Goal: Navigation & Orientation: Find specific page/section

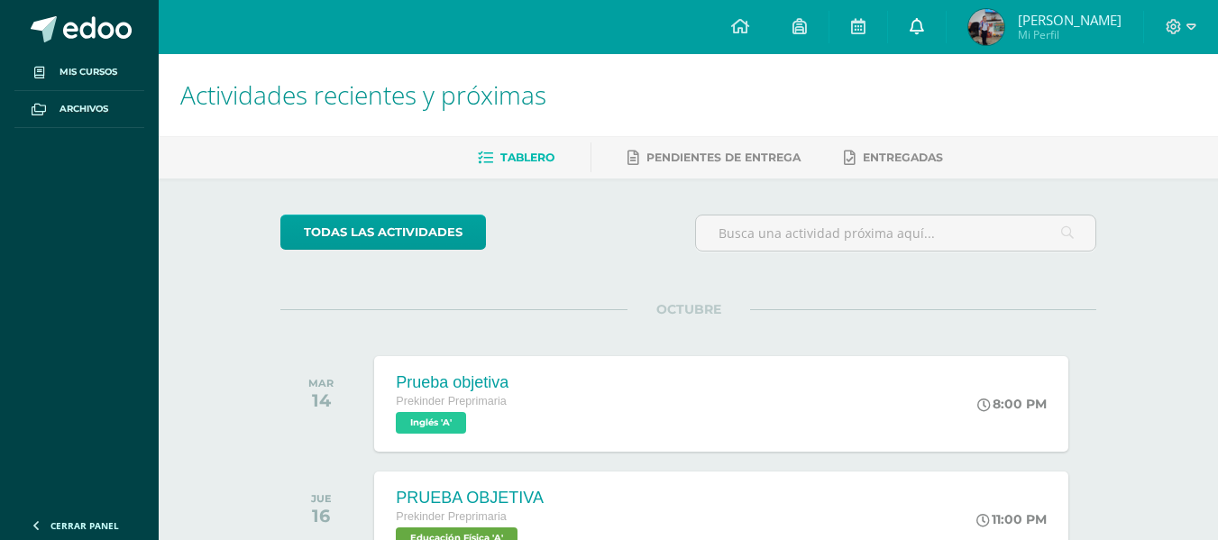
click at [918, 20] on icon at bounding box center [916, 26] width 14 height 16
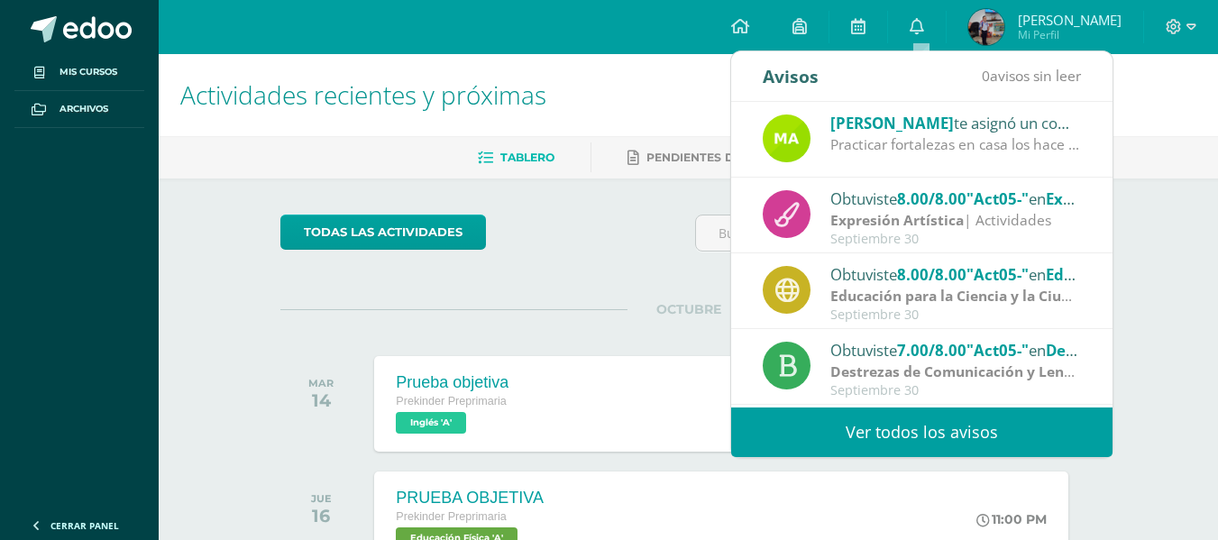
click at [948, 138] on div "Practicar fortalezas en casa los hace muy fuertes y felices ¡Felicidades!" at bounding box center [955, 144] width 251 height 21
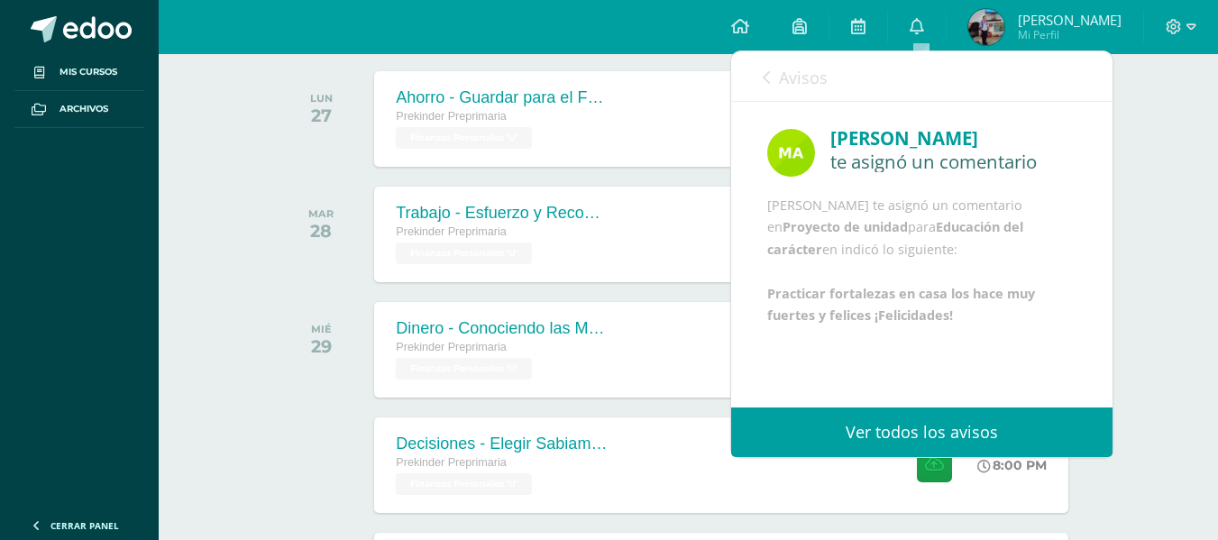
scroll to position [541, 0]
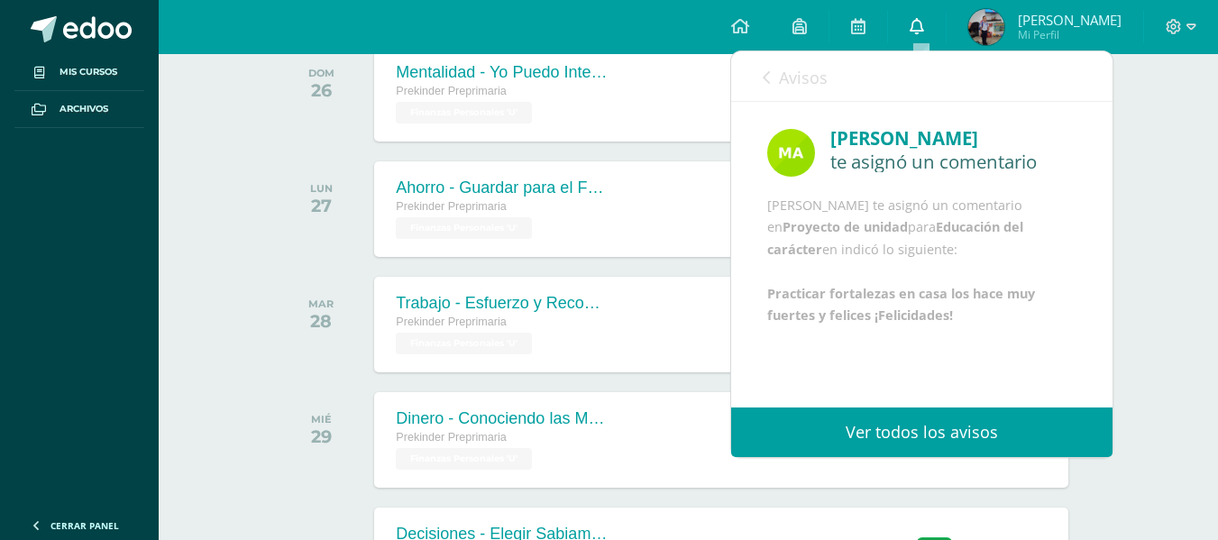
click at [918, 22] on icon at bounding box center [916, 26] width 14 height 16
click at [930, 26] on link at bounding box center [917, 27] width 58 height 54
click at [1040, 23] on span "[PERSON_NAME]" at bounding box center [1070, 20] width 104 height 18
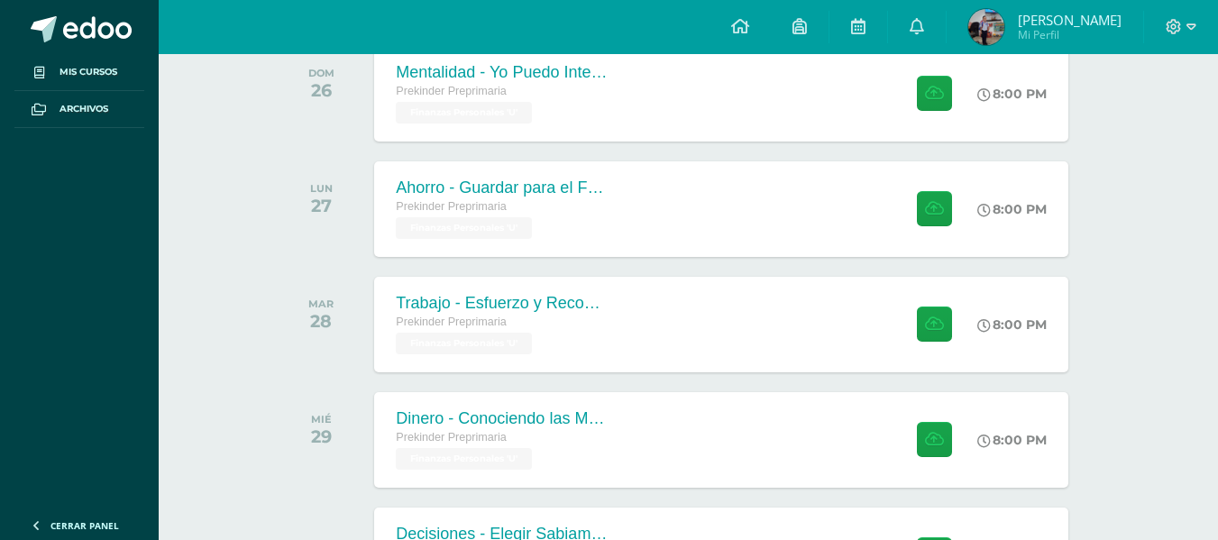
click at [1061, 21] on span "[PERSON_NAME]" at bounding box center [1070, 20] width 104 height 18
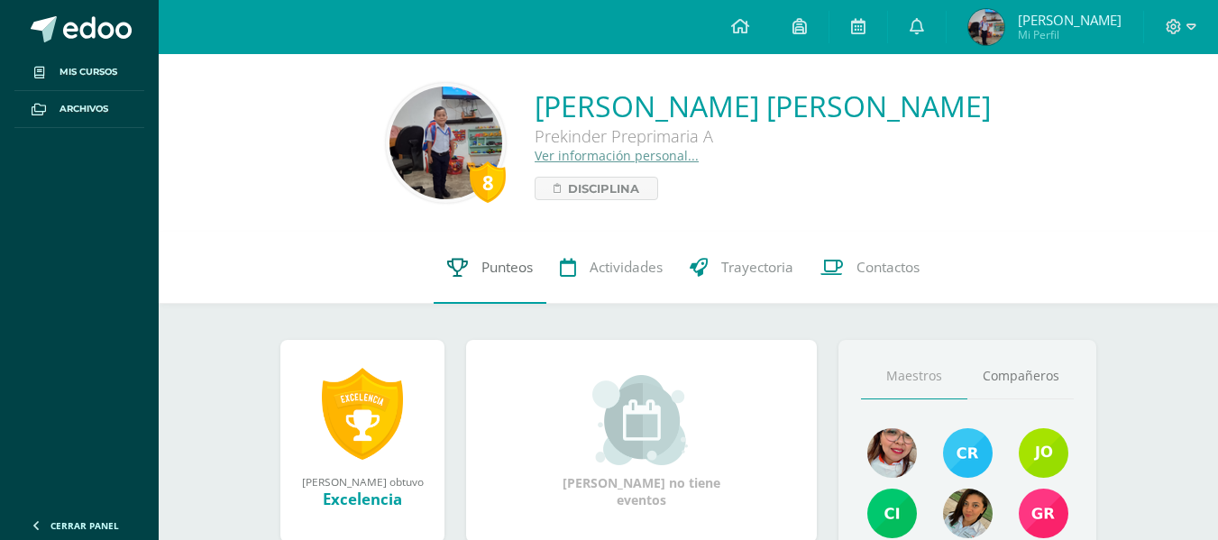
click at [495, 274] on span "Punteos" at bounding box center [506, 267] width 51 height 19
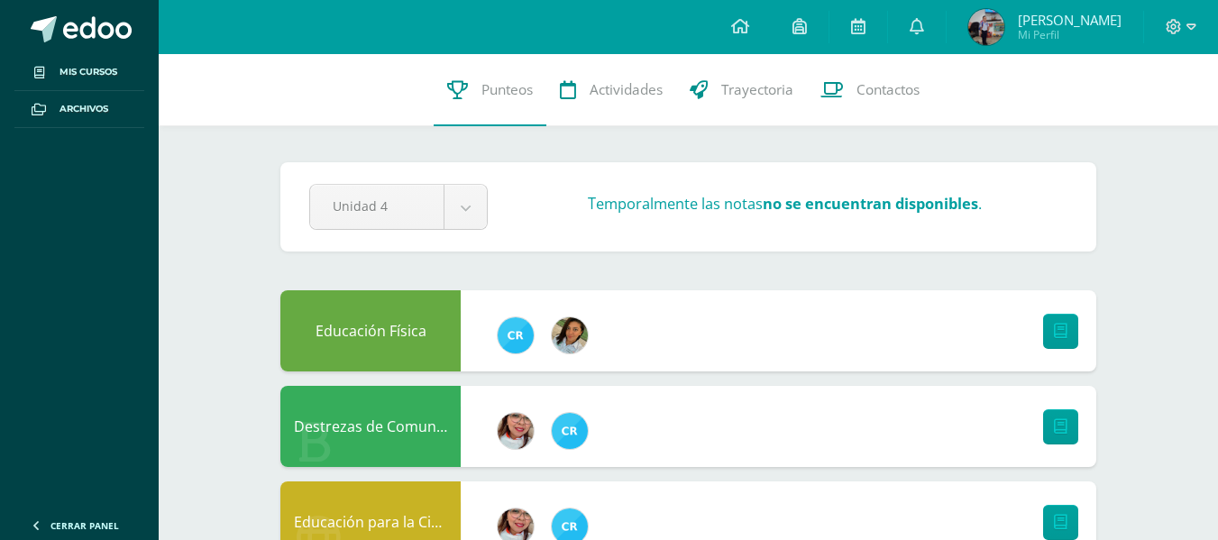
click at [1086, 19] on span "[PERSON_NAME]" at bounding box center [1070, 20] width 104 height 18
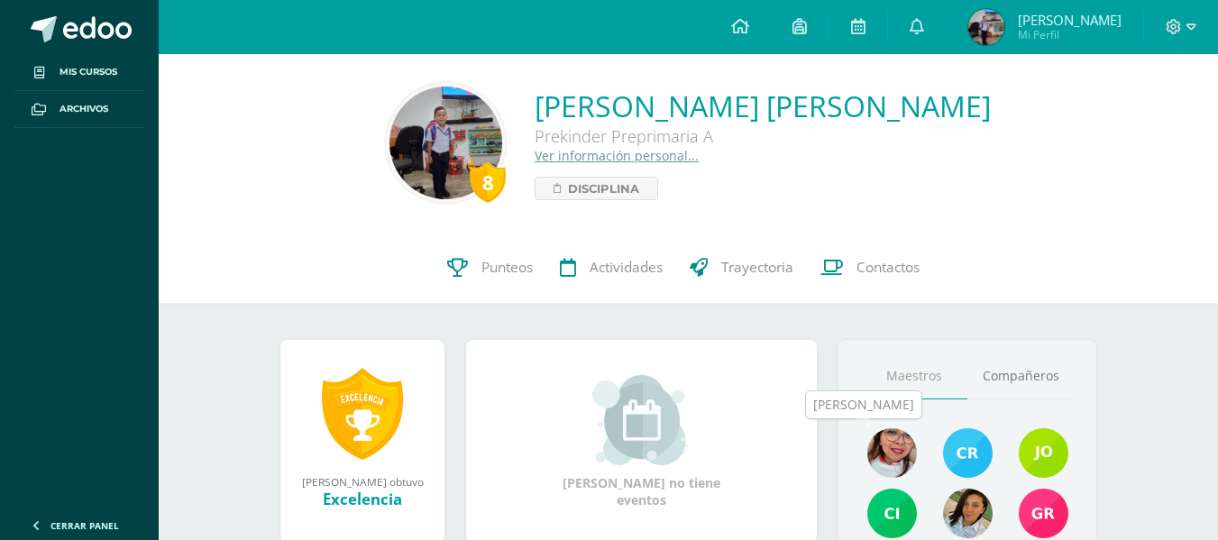
click at [902, 435] on img at bounding box center [892, 453] width 50 height 50
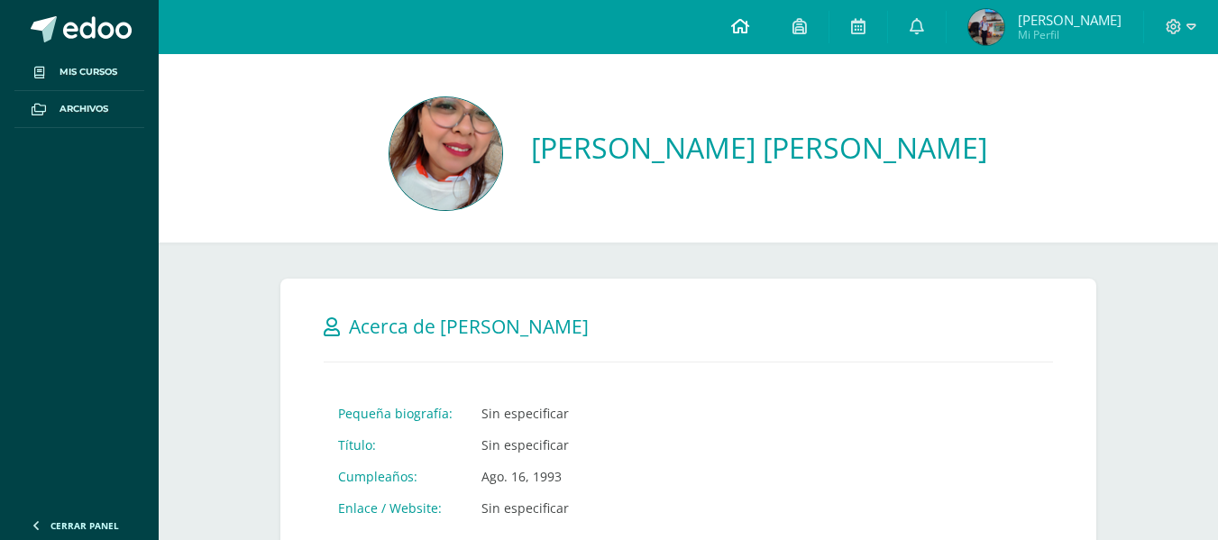
click at [753, 23] on link at bounding box center [739, 27] width 61 height 54
